Goal: Find specific page/section: Find specific page/section

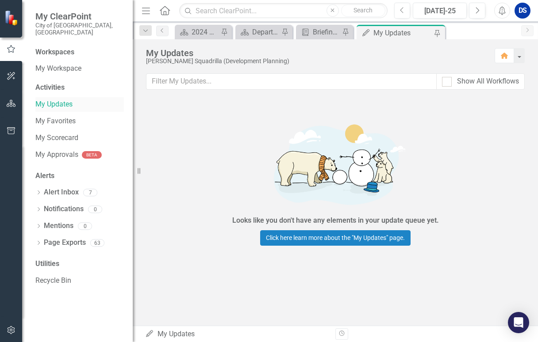
click at [63, 99] on link "My Updates" at bounding box center [79, 104] width 88 height 10
click at [159, 15] on icon "Home" at bounding box center [164, 10] width 11 height 9
click at [203, 29] on div "2024 Business Plan Quarterly Dashboard" at bounding box center [204, 32] width 27 height 11
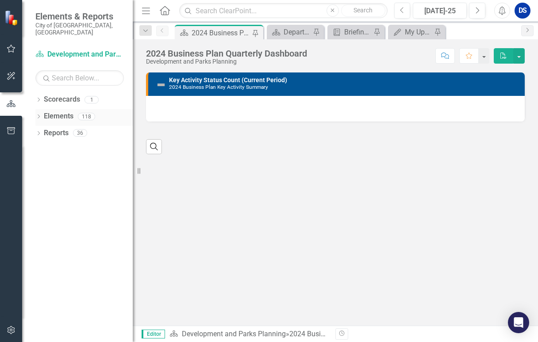
click at [58, 111] on link "Elements" at bounding box center [59, 116] width 30 height 10
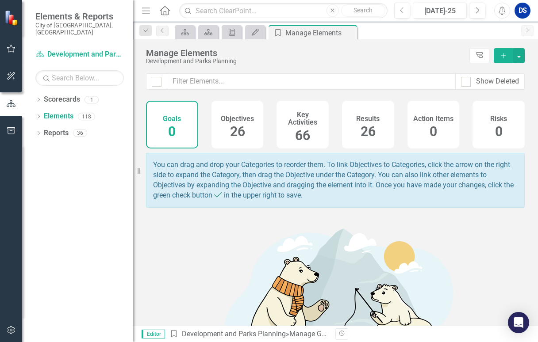
click at [235, 124] on span "26" at bounding box center [237, 131] width 15 height 15
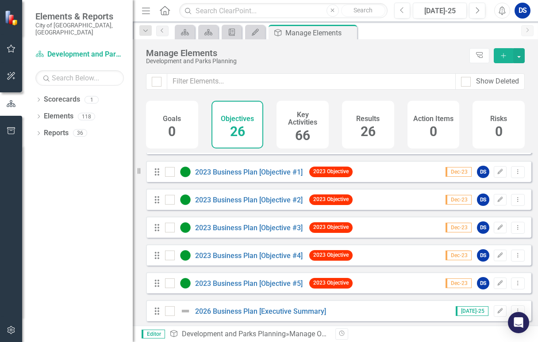
scroll to position [442, 0]
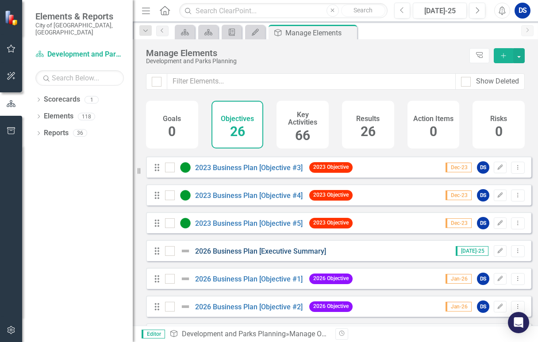
click at [273, 256] on link "2026 Business Plan [Executive Summary]" at bounding box center [260, 251] width 131 height 8
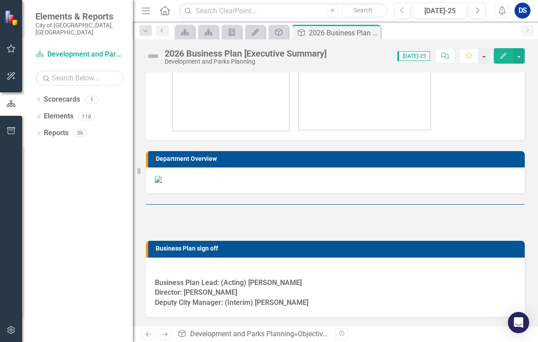
scroll to position [354, 0]
click at [162, 183] on img at bounding box center [158, 179] width 7 height 7
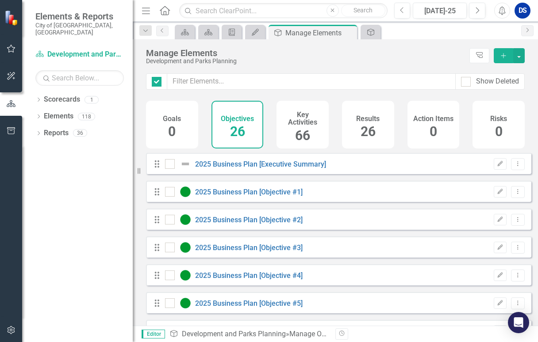
checkbox input "false"
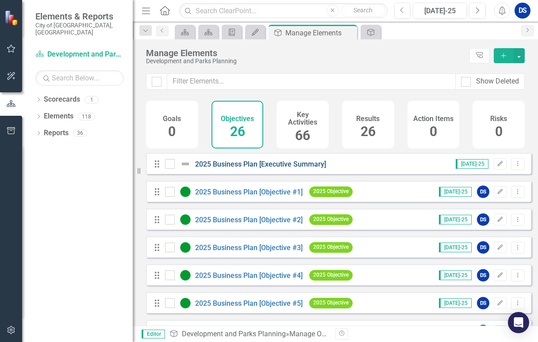
click at [274, 168] on link "2025 Business Plan [Executive Summary]" at bounding box center [260, 164] width 131 height 8
